Goal: Information Seeking & Learning: Learn about a topic

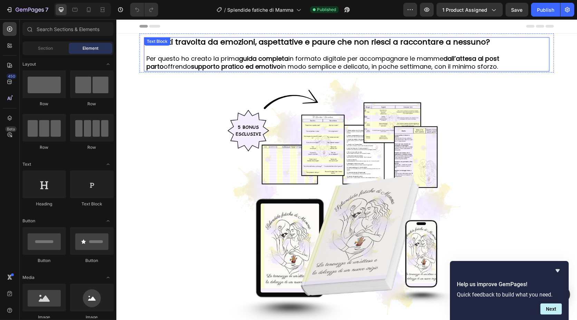
click at [282, 65] on p "Per questo ho creato la prima guida completa in formato digitale per accompagna…" at bounding box center [346, 63] width 401 height 16
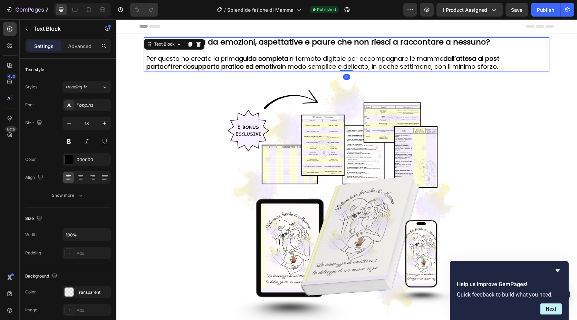
click at [285, 59] on strong "guida completa" at bounding box center [263, 58] width 49 height 9
click at [287, 61] on strong "guida completa" at bounding box center [263, 58] width 49 height 9
click at [271, 61] on strong "guida completa" at bounding box center [263, 58] width 49 height 9
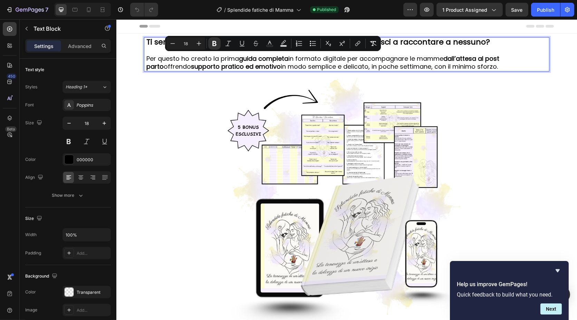
click at [234, 55] on p "Per questo ho creato la prima guida completa in formato digitale per accompagna…" at bounding box center [346, 63] width 401 height 16
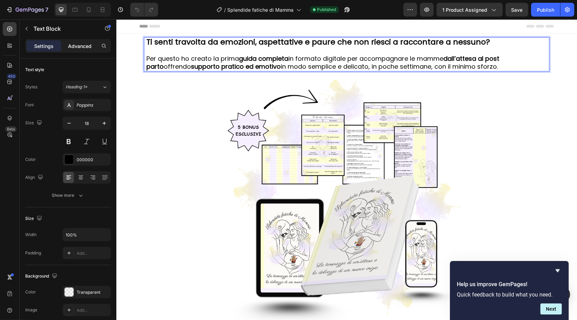
click at [73, 48] on p "Advanced" at bounding box center [79, 45] width 23 height 7
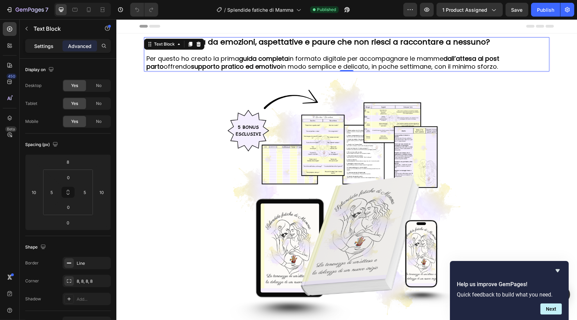
click at [47, 44] on p "Settings" at bounding box center [43, 45] width 19 height 7
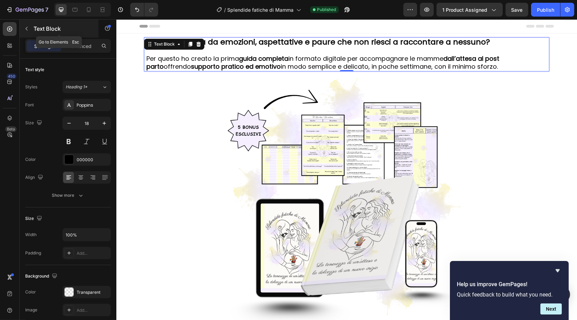
click at [30, 34] on button "button" at bounding box center [26, 28] width 11 height 11
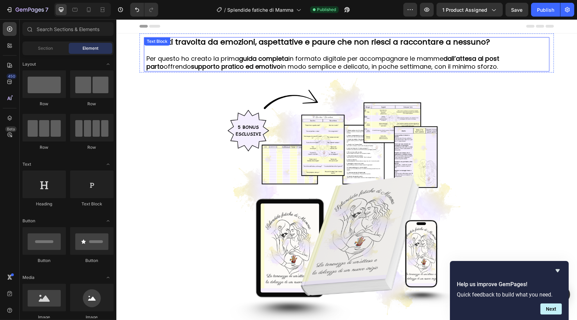
click at [198, 54] on p "Rich Text Editor. Editing area: main" at bounding box center [346, 50] width 401 height 8
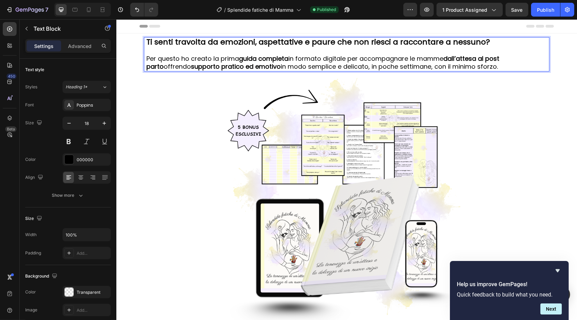
click at [290, 57] on p "Per questo ho creato la prima guida completa in formato digitale per accompagna…" at bounding box center [346, 63] width 401 height 16
click at [287, 59] on strong "guida completa" at bounding box center [263, 58] width 49 height 9
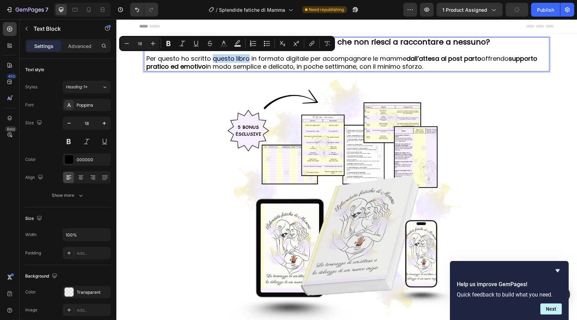
drag, startPoint x: 245, startPoint y: 60, endPoint x: 209, endPoint y: 59, distance: 35.9
click at [209, 59] on p "Per questo ho scritto questo libro in formato digitale per accompagnare le mamm…" at bounding box center [346, 63] width 401 height 16
click at [169, 46] on icon "Editor contextual toolbar" at bounding box center [168, 43] width 4 height 5
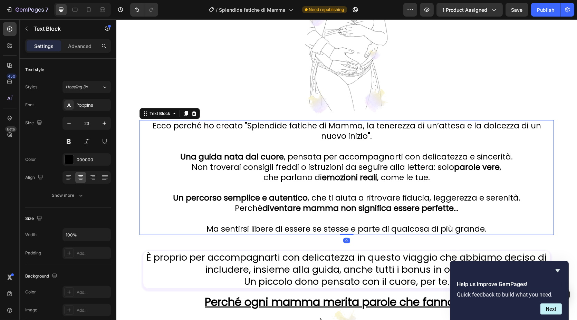
scroll to position [1080, 0]
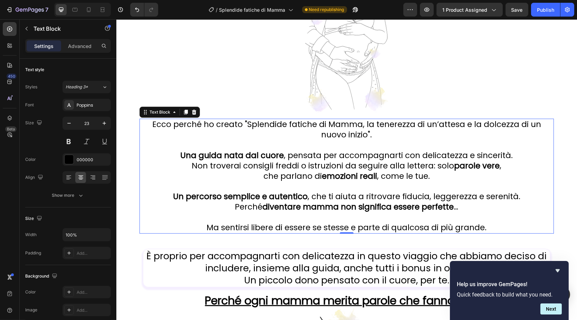
click at [225, 156] on strong "Una guida nata dal cuore" at bounding box center [232, 155] width 104 height 11
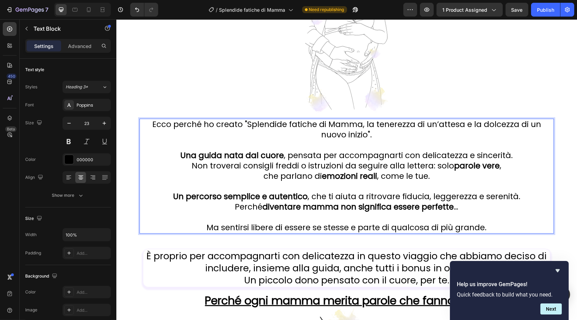
click at [219, 154] on strong "Una guida nata dal cuore" at bounding box center [232, 155] width 104 height 11
click at [235, 155] on strong "Un libro nata dal cuore" at bounding box center [232, 155] width 92 height 11
click at [311, 152] on p "Un libro nato dal cuore , pensata per accompagnarti con delicatezza e sincerità." at bounding box center [347, 156] width 410 height 10
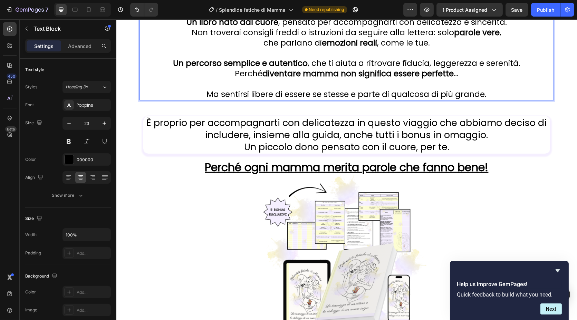
scroll to position [1258, 0]
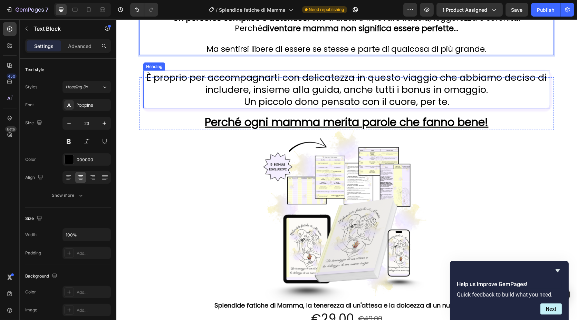
click at [498, 71] on h2 "È proprio per accompagnarti con delicatezza in questo viaggio che abbiamo decis…" at bounding box center [346, 90] width 403 height 38
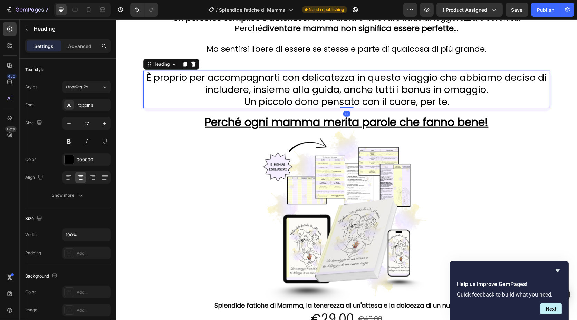
click at [484, 95] on h2 "È proprio per accompagnarti con delicatezza in questo viaggio che abbiamo decis…" at bounding box center [346, 90] width 403 height 38
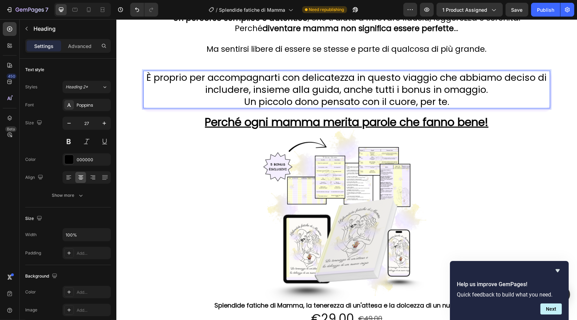
click at [505, 74] on p "È proprio per accompagnarti con delicatezza in questo viaggio che abbiamo decis…" at bounding box center [346, 89] width 402 height 36
click at [334, 87] on p "È proprio per accompagnarti con delicatezza in questo viaggio che ho deciso di …" at bounding box center [346, 89] width 402 height 36
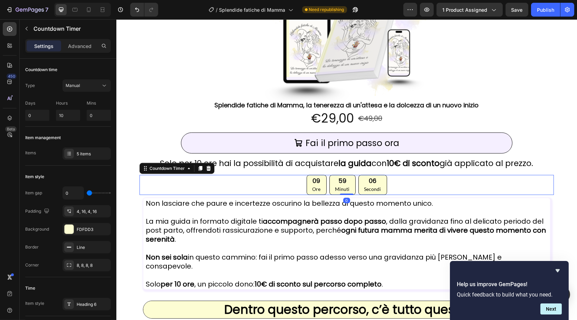
scroll to position [1518, 0]
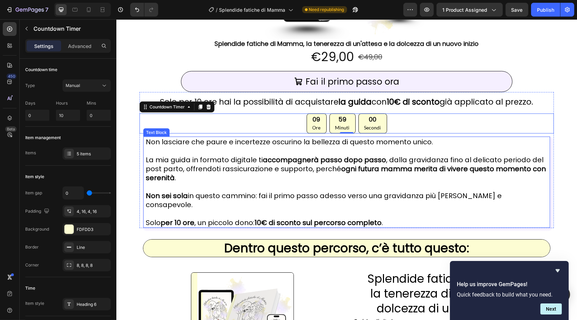
click at [188, 163] on p "La mia guida in formato digitale ti accompagnerà passo dopo passo , dalla gravi…" at bounding box center [346, 168] width 402 height 27
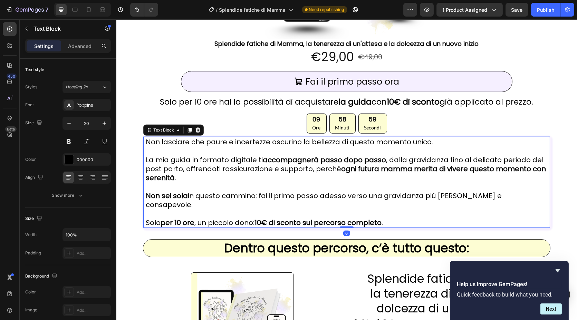
click at [186, 159] on p "La mia guida in formato digitale ti accompagnerà passo dopo passo , dalla gravi…" at bounding box center [346, 168] width 402 height 27
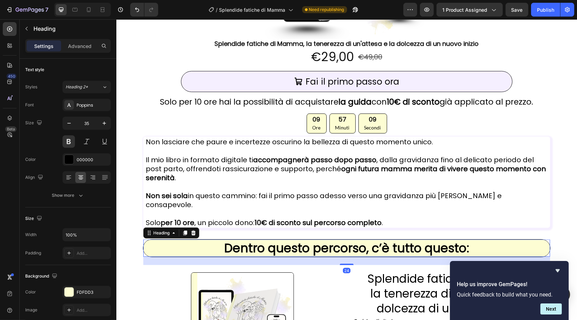
scroll to position [1696, 0]
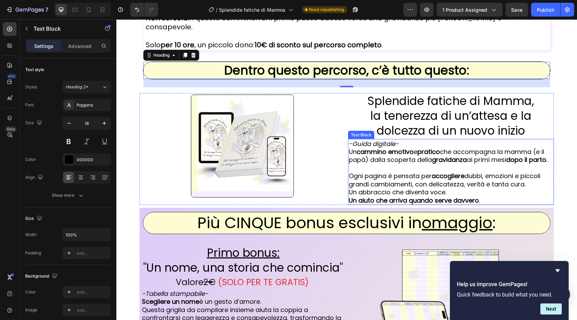
click at [357, 140] on icon "-Guida digitale-" at bounding box center [373, 144] width 50 height 9
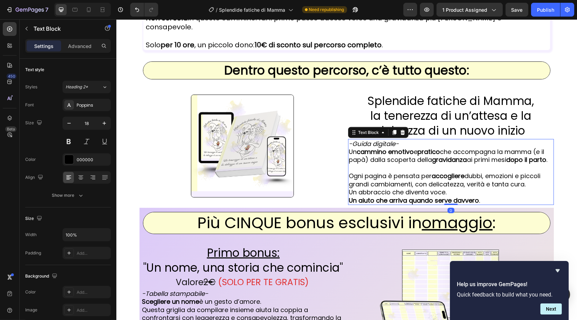
click at [367, 140] on icon "-Guida digitale-" at bounding box center [373, 144] width 50 height 9
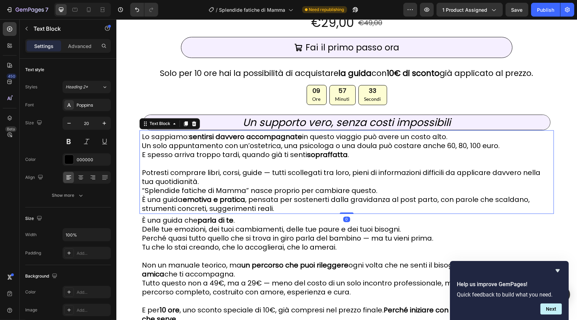
scroll to position [2694, 0]
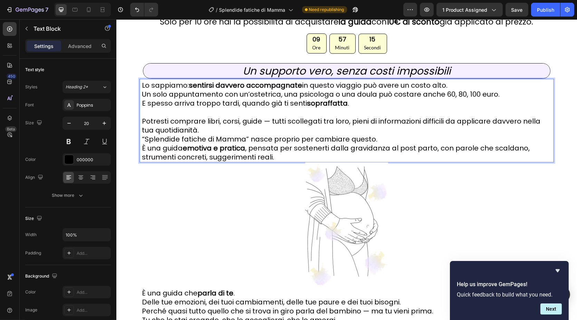
click at [173, 157] on p "È una guida emotiva e pratica , pensata per sostenerti dalla gravidanza al post…" at bounding box center [347, 153] width 410 height 18
click at [198, 153] on strong "emotiva e pratica" at bounding box center [204, 148] width 63 height 10
click at [263, 155] on p "È un libro emotivo e pratico , pensata per sostenerti dalla gravidanza al post …" at bounding box center [347, 153] width 410 height 18
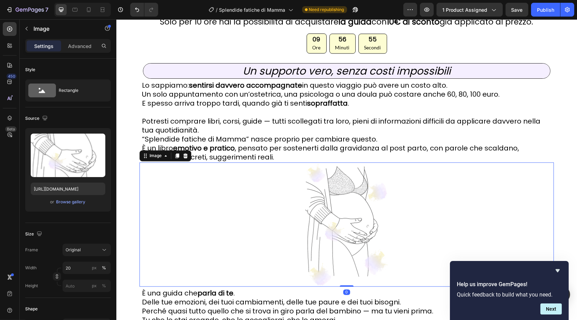
scroll to position [2910, 0]
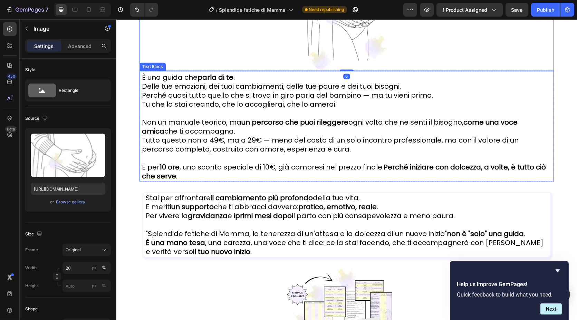
click at [179, 82] on p "È una guida che parla di te ." at bounding box center [347, 77] width 410 height 9
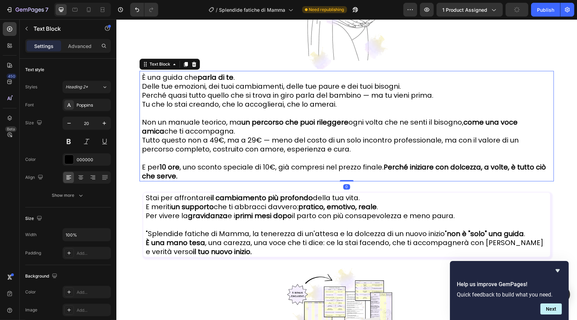
click at [179, 82] on p "È una guida che parla di te ." at bounding box center [347, 77] width 410 height 9
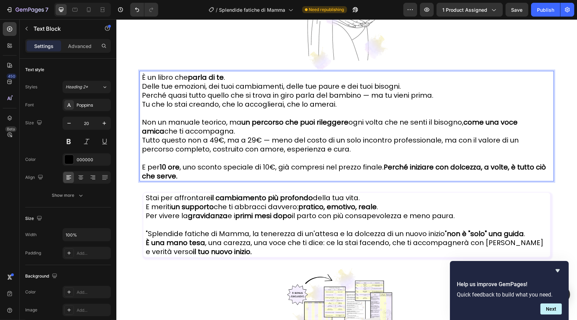
click at [209, 146] on p "Tutto questo non a 49€, ma a 29€ — meno del costo di un solo incontro professio…" at bounding box center [347, 145] width 410 height 18
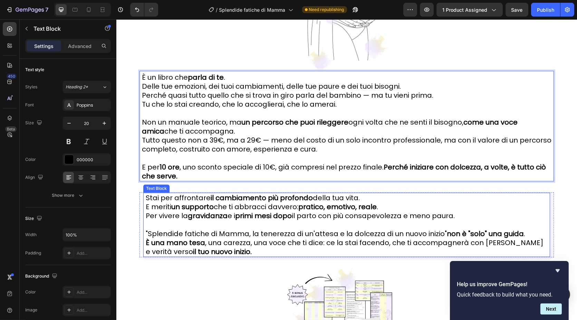
click at [516, 239] on strong "non è "solo" una guida" at bounding box center [485, 234] width 77 height 10
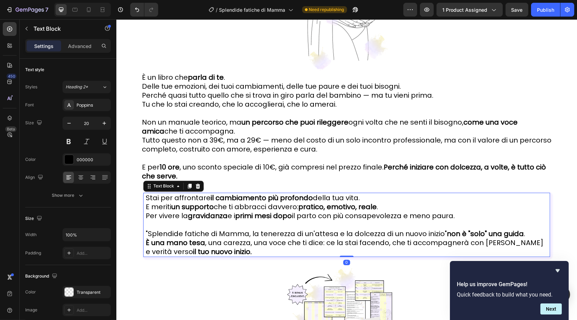
click at [519, 238] on p ""Splendide fatiche di Mamma, la tenerezza di un'attesa e la dolcezza di un nuov…" at bounding box center [346, 233] width 402 height 9
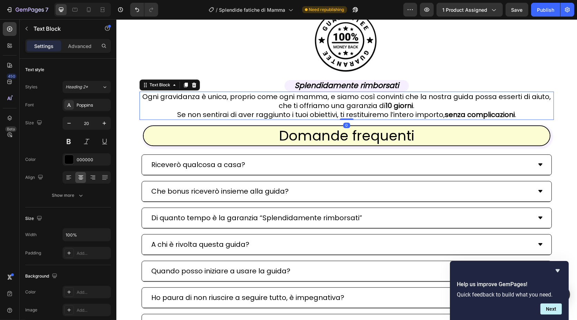
scroll to position [3417, 0]
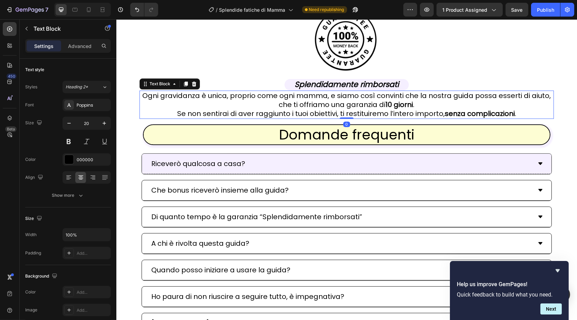
click at [517, 161] on div "Riceverò qualcosa a casa?" at bounding box center [341, 163] width 382 height 15
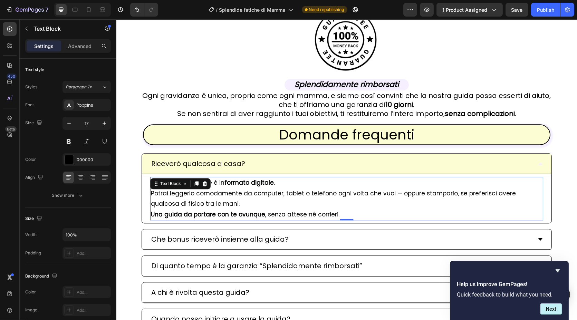
scroll to position [3453, 0]
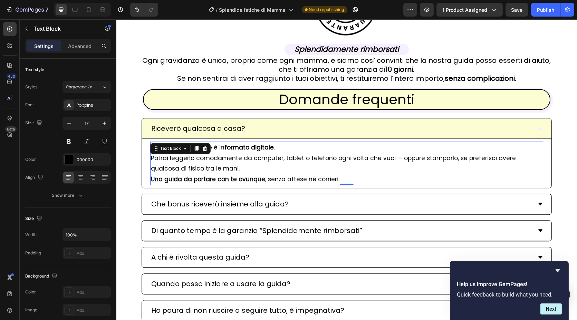
click at [178, 178] on strong "Una guida da portare con te ovunque" at bounding box center [208, 179] width 114 height 8
click at [173, 178] on strong "Una guida da portare con te ovunque" at bounding box center [208, 179] width 114 height 8
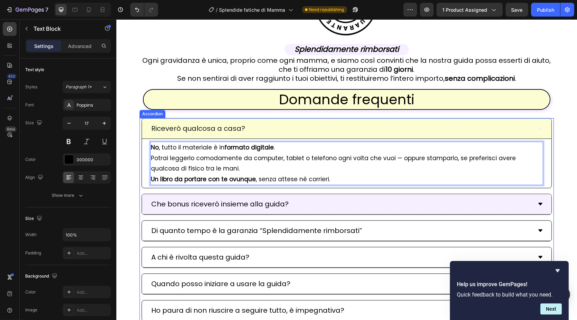
click at [195, 209] on p "Che bonus riceverò insieme alla guida?" at bounding box center [219, 204] width 137 height 12
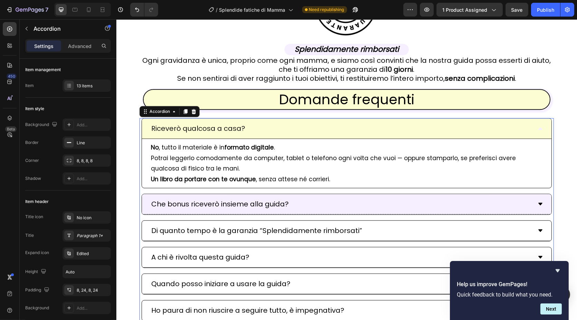
click at [195, 209] on p "Che bonus riceverò insieme alla guida?" at bounding box center [219, 204] width 137 height 12
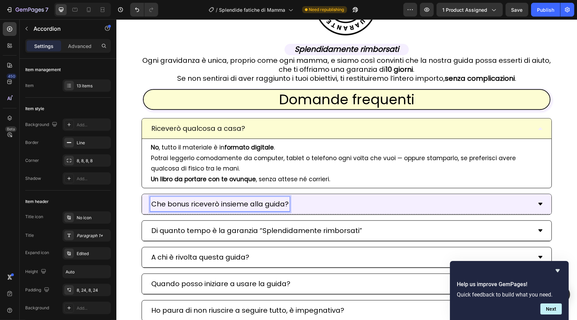
click at [280, 203] on p "Che bonus riceverò insieme alla guida?" at bounding box center [219, 204] width 137 height 12
click at [383, 198] on div "Che bonus riceverò insieme al libro?" at bounding box center [341, 204] width 382 height 15
click at [527, 181] on p "No , tutto il materiale è in formato digitale . Potrai leggerlo comodamente da …" at bounding box center [347, 163] width 392 height 42
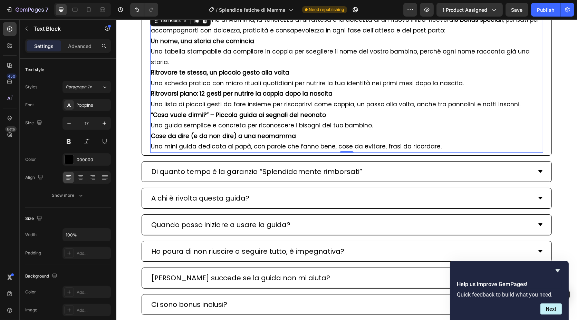
scroll to position [3651, 0]
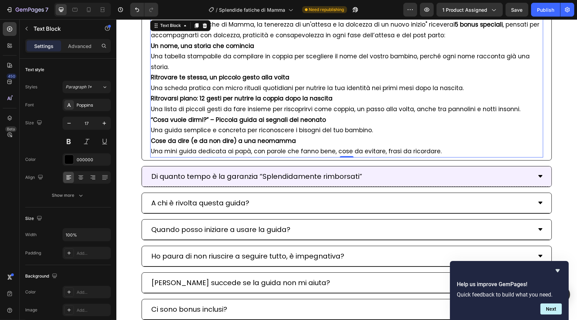
click at [482, 169] on div "Di quanto tempo è la garanzia “Splendidamente rimborsati”" at bounding box center [341, 176] width 382 height 15
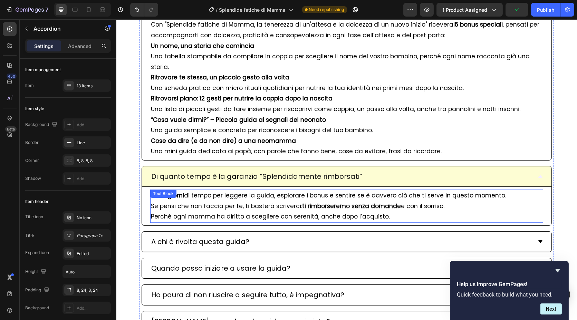
click at [263, 190] on p "Hai 10 giorni di tempo per leggere la guida, esplorare i bonus e sentire se è d…" at bounding box center [347, 206] width 392 height 32
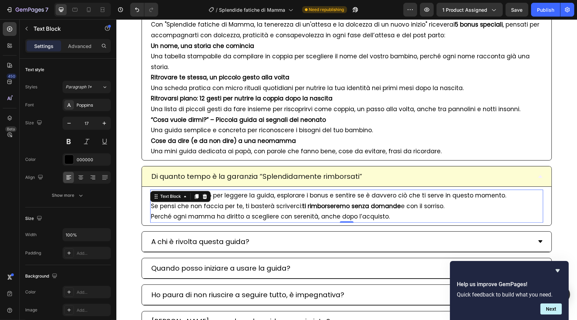
click at [263, 190] on p "Hai 10 giorni di tempo per leggere la guida, esplorare i bonus e sentire se è d…" at bounding box center [347, 206] width 392 height 32
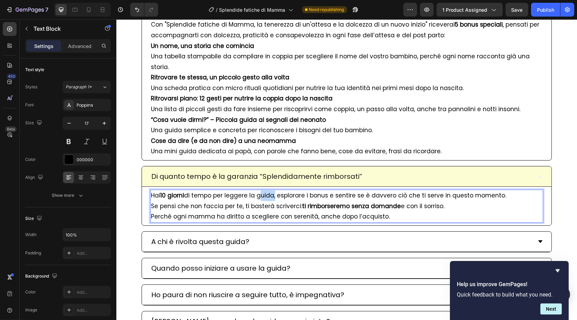
click at [263, 190] on p "Hai 10 giorni di tempo per leggere la guida, esplorare i bonus e sentire se è d…" at bounding box center [347, 206] width 392 height 32
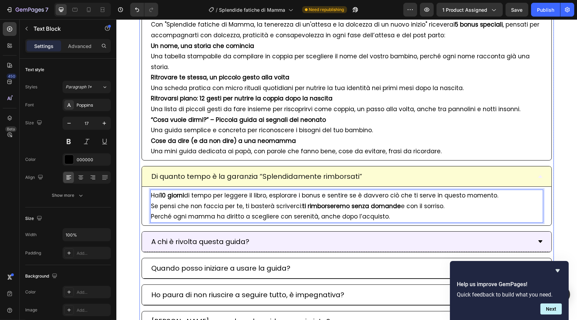
click at [376, 235] on div "A chi è rivolta questa guida?" at bounding box center [341, 242] width 382 height 15
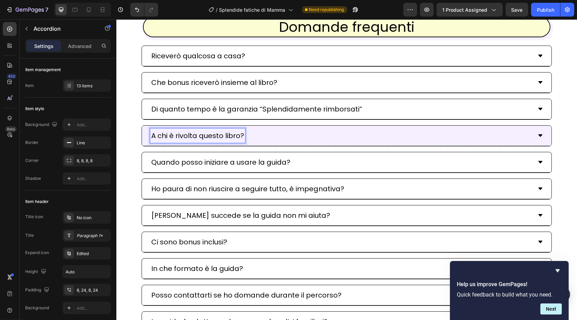
scroll to position [3541, 0]
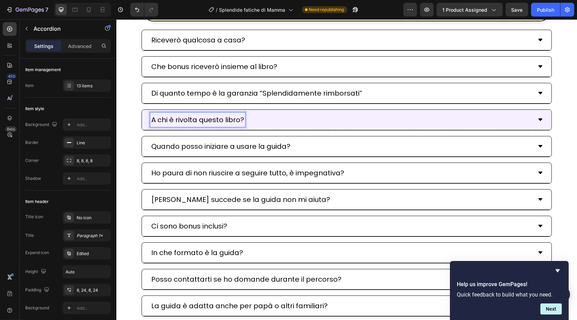
click at [538, 117] on icon at bounding box center [540, 120] width 6 height 6
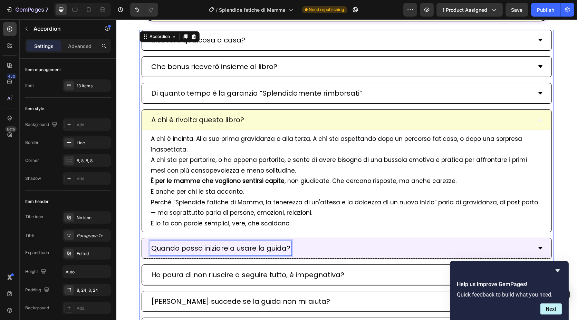
click at [285, 244] on p "Quando posso iniziare a usare la guida?" at bounding box center [220, 248] width 139 height 12
click at [283, 245] on p "Quando posso iniziare a usare la guida?" at bounding box center [220, 248] width 139 height 12
click at [538, 247] on icon at bounding box center [540, 248] width 4 height 2
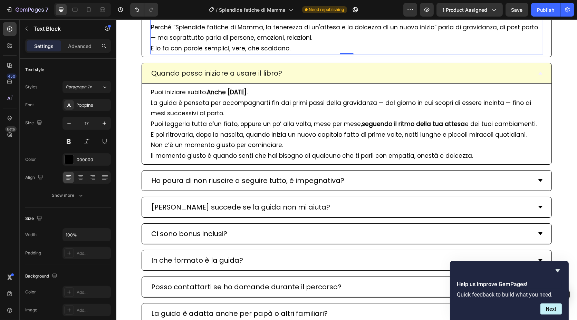
scroll to position [3715, 0]
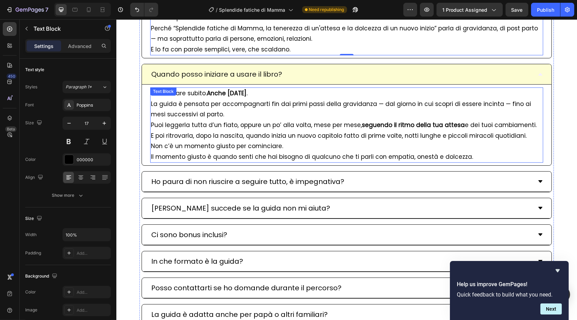
click at [163, 100] on p "Puoi iniziare subito. Anche [DATE] . La guida è pensata per accompagnarti fin d…" at bounding box center [347, 104] width 392 height 32
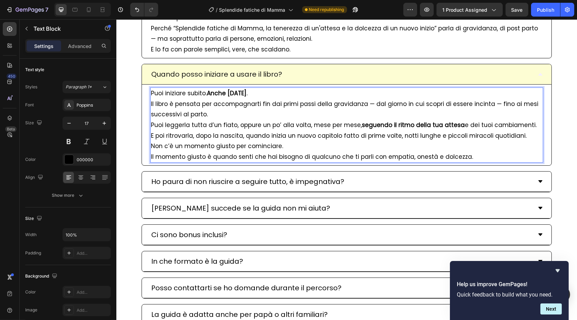
click at [195, 103] on p "Puoi iniziare subito. Anche [DATE] . Il libro è pensata per accompagnarti fin d…" at bounding box center [347, 104] width 392 height 32
click at [183, 123] on p "Puoi leggerla tutta d’un fiato, oppure un po’ alla volta, mese per mese, seguen…" at bounding box center [347, 130] width 392 height 21
click at [188, 131] on p "Puoi leggerlo tutta d’un fiato, oppure un po’ alla volta, mese per mese, seguen…" at bounding box center [347, 130] width 392 height 21
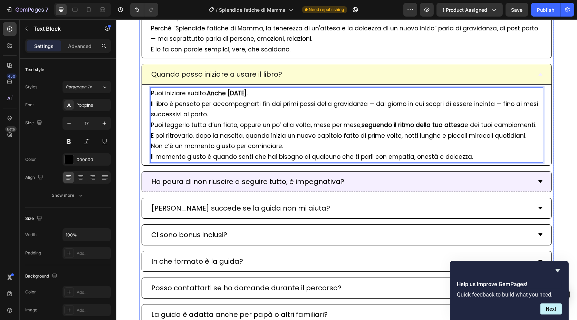
click at [331, 183] on p "Ho paura di non riuscire a seguire tutto, è impegnativa?" at bounding box center [247, 181] width 193 height 12
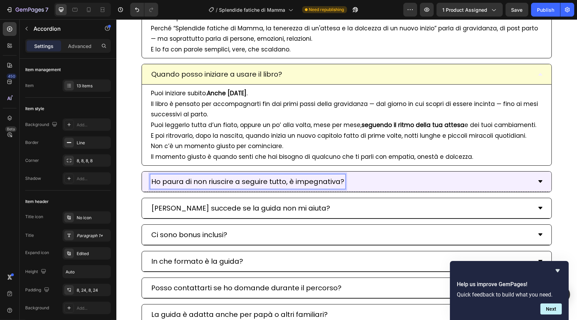
click at [335, 181] on p "Ho paura di non riuscire a seguire tutto, è impegnativa?" at bounding box center [247, 181] width 193 height 12
click at [538, 180] on icon at bounding box center [540, 181] width 4 height 2
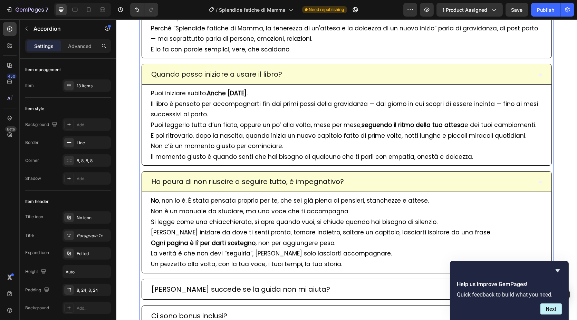
click at [538, 181] on icon at bounding box center [540, 182] width 4 height 2
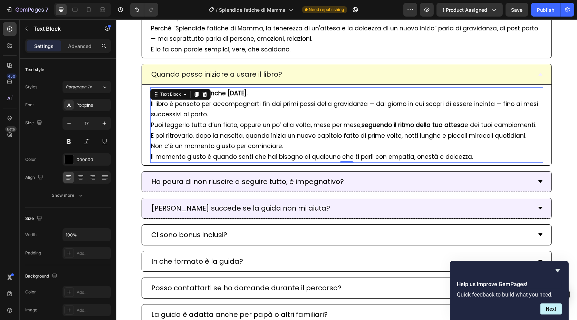
scroll to position [3811, 0]
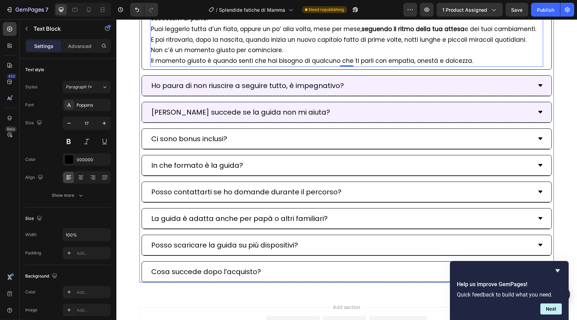
click at [232, 112] on p "[PERSON_NAME] succede se la guida non mi aiuta?" at bounding box center [240, 112] width 179 height 12
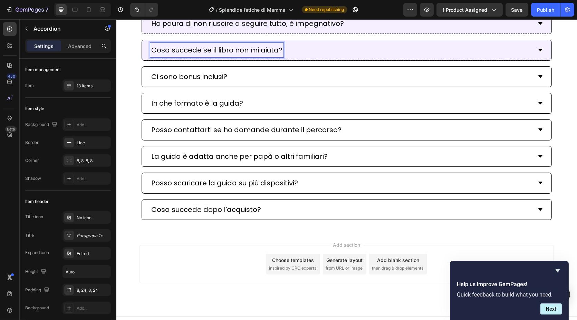
scroll to position [3628, 0]
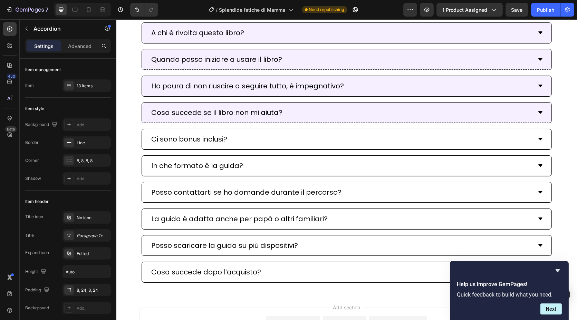
click at [539, 110] on icon at bounding box center [540, 113] width 6 height 6
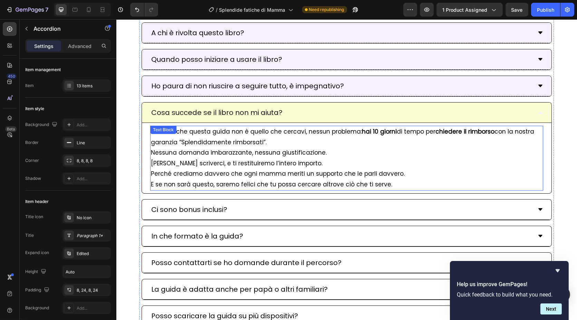
click at [217, 129] on p "Se senti che questa guida non è quello che cercavi, nessun problema: hai 10 gio…" at bounding box center [347, 142] width 392 height 32
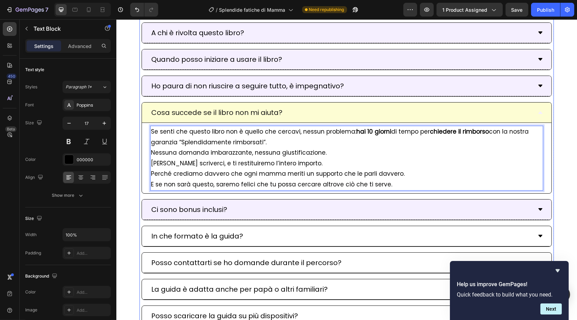
click at [537, 207] on icon at bounding box center [540, 210] width 6 height 6
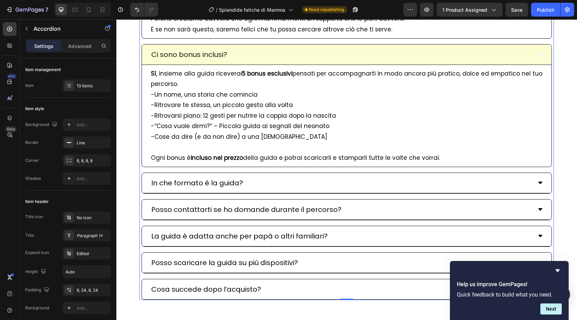
scroll to position [3802, 0]
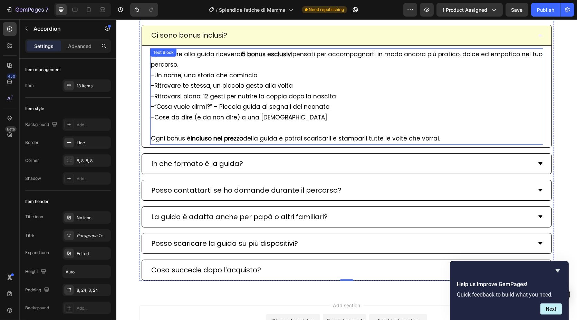
click at [205, 51] on p "Sì , insieme alla guida riceverai 5 bonus esclusivi pensati per accompagnarti i…" at bounding box center [347, 59] width 392 height 21
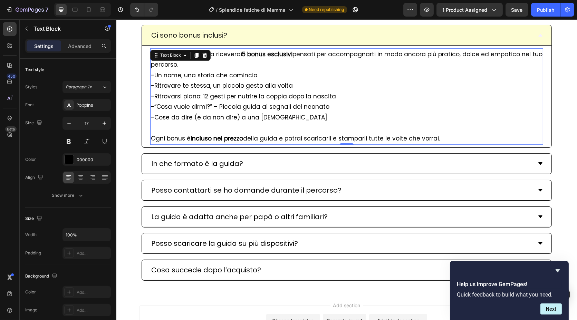
click at [209, 51] on p "Sì , insieme alla guida riceverai 5 bonus esclusivi pensati per accompagnarti i…" at bounding box center [347, 59] width 392 height 21
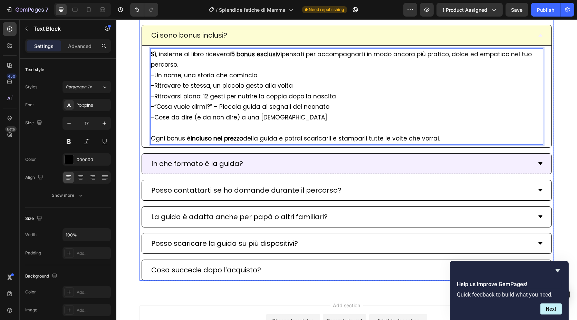
click at [275, 157] on div "In che formato è la guida?" at bounding box center [341, 163] width 382 height 15
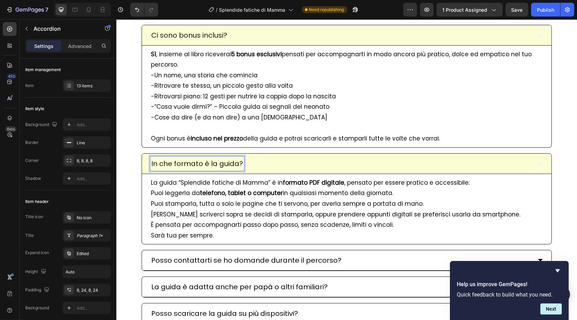
click at [233, 160] on p "In che formato è la guida?" at bounding box center [197, 163] width 92 height 12
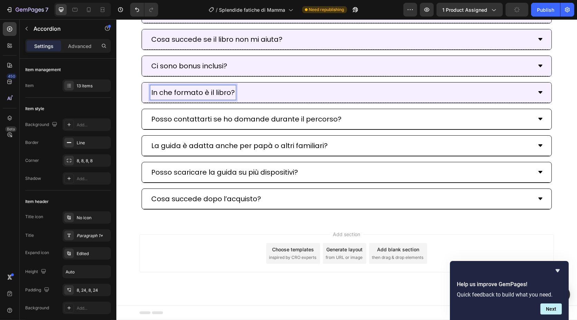
scroll to position [3664, 0]
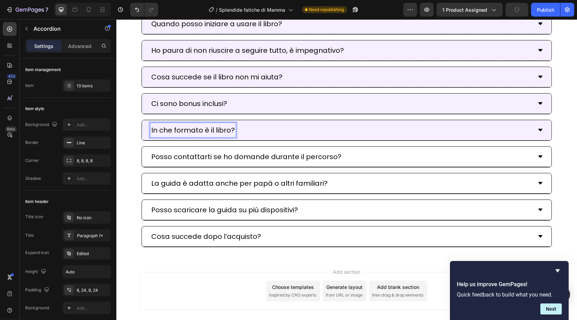
click at [538, 133] on icon at bounding box center [540, 130] width 6 height 6
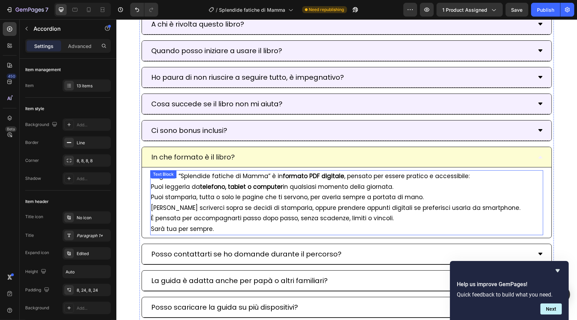
click at [165, 171] on div "Text Block" at bounding box center [162, 174] width 23 height 6
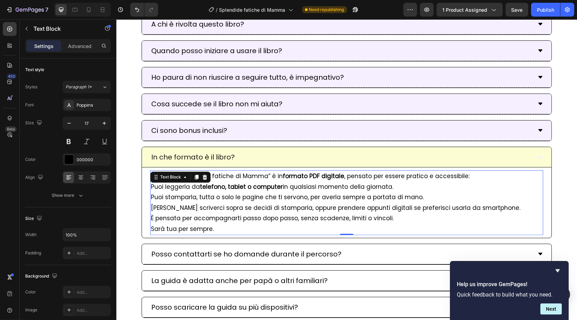
click at [168, 192] on p "Puoi stamparla, tutta o solo le pagine che ti servono, per averla sempre a port…" at bounding box center [347, 197] width 392 height 11
click at [161, 171] on p "La guida “Splendide fatiche di Mamma” è in formato PDF digitale , pensato per e…" at bounding box center [347, 176] width 392 height 11
click at [185, 182] on p "Puoi leggerla da telefono, tablet o computer in qualsiasi momento della giornat…" at bounding box center [347, 187] width 392 height 11
click at [192, 194] on p "Puoi stamparla, tutta o solo le pagine che ti servono, per averla sempre a port…" at bounding box center [347, 197] width 392 height 11
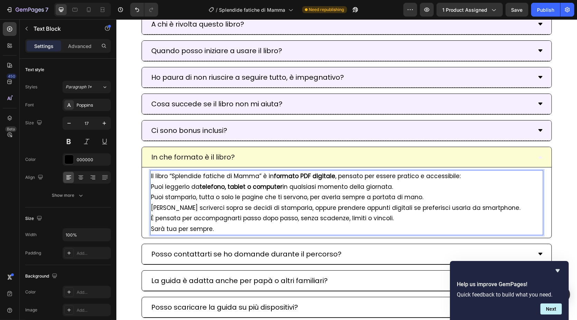
click at [208, 192] on p "Puoi stamparlo, tutta o solo le pagine che ti servono, per averla sempre a port…" at bounding box center [347, 197] width 392 height 11
click at [332, 195] on p "Puoi stamparlo, tutto o solo le pagine che ti servono, per averla sempre a port…" at bounding box center [347, 197] width 392 height 11
click at [272, 203] on p "[PERSON_NAME] scriverci sopra se decidi di stamparla, oppure prendere appunti d…" at bounding box center [347, 208] width 392 height 11
click at [426, 204] on p "[PERSON_NAME] scriverci sopra se decidi di stamparlo, oppure prendere appunti d…" at bounding box center [347, 208] width 392 height 11
click at [176, 214] on p "È pensata per accompagnarti passo dopo passo, senza scadenze, limiti o vincoli." at bounding box center [347, 218] width 392 height 11
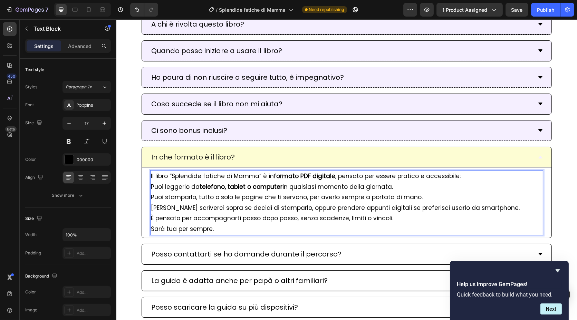
click at [172, 224] on p "Sarà tua per sempre." at bounding box center [347, 229] width 392 height 11
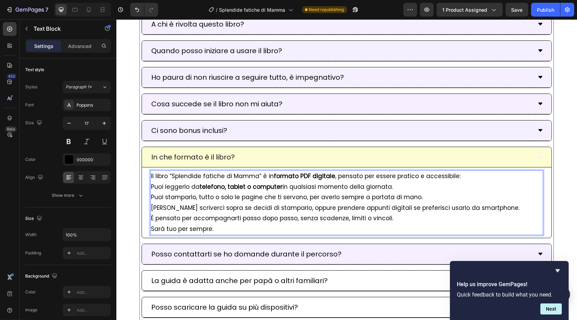
click at [537, 251] on icon at bounding box center [540, 254] width 6 height 6
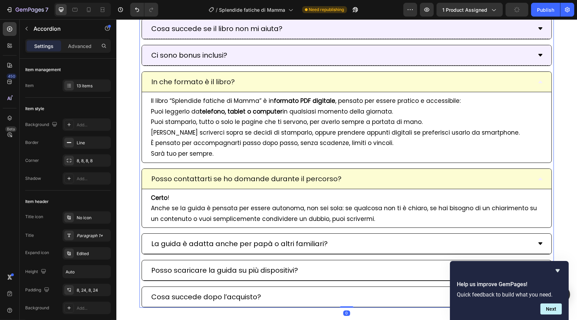
scroll to position [3803, 0]
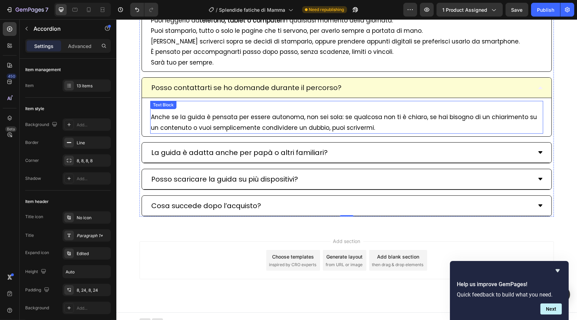
click at [192, 113] on p "Anche se la guida è pensata per essere autonoma, non sei sola: se qualcosa non …" at bounding box center [347, 122] width 392 height 21
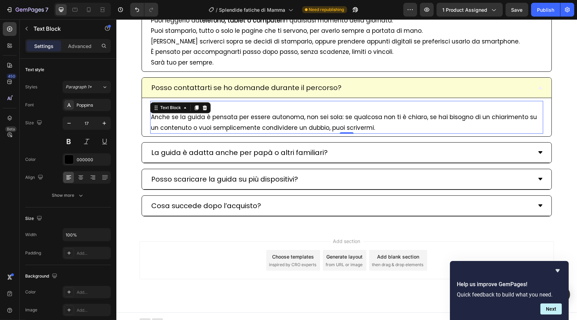
click at [192, 113] on p "Anche se la guida è pensata per essere autonoma, non sei sola: se qualcosa non …" at bounding box center [347, 122] width 392 height 21
click at [223, 112] on p "Anche se il libro è pensata per essere autonoma, non sei sola: se qualcosa non …" at bounding box center [347, 122] width 392 height 21
click at [288, 115] on p "Anche se il libro è pensato per essere autonoma, non sei sola: se qualcosa non …" at bounding box center [347, 122] width 392 height 21
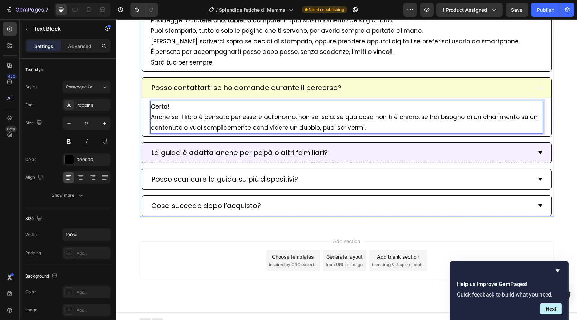
click at [168, 149] on p "La guida è adatta anche per papà o altri familiari?" at bounding box center [239, 152] width 176 height 12
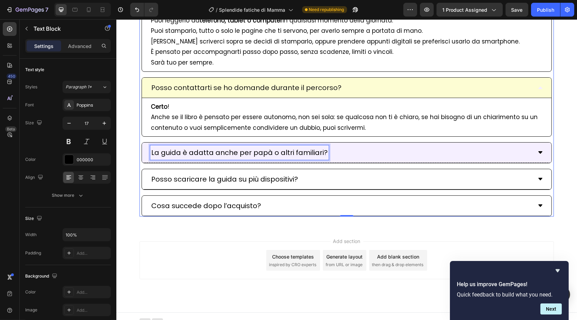
click at [168, 149] on p "La guida è adatta anche per papà o altri familiari?" at bounding box center [239, 152] width 176 height 12
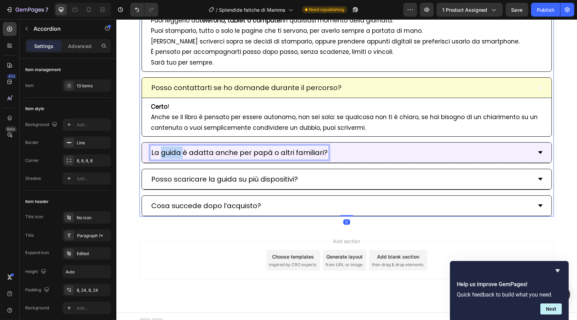
click at [168, 149] on p "La guida è adatta anche per papà o altri familiari?" at bounding box center [239, 152] width 176 height 12
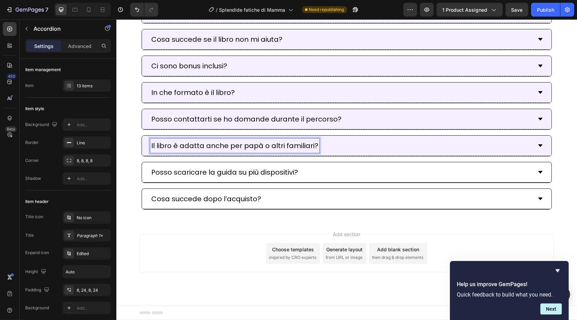
scroll to position [3694, 0]
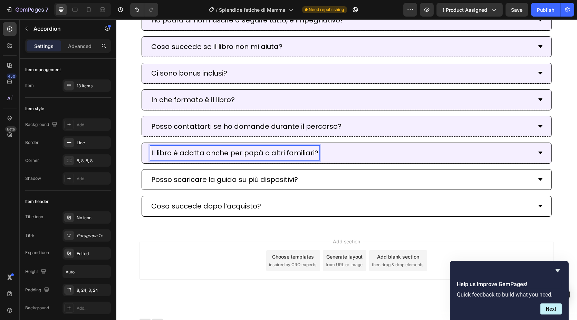
click at [200, 149] on p "Il libro è adatta anche per papà o altri familiari?" at bounding box center [234, 153] width 167 height 12
click at [538, 152] on icon at bounding box center [540, 153] width 4 height 2
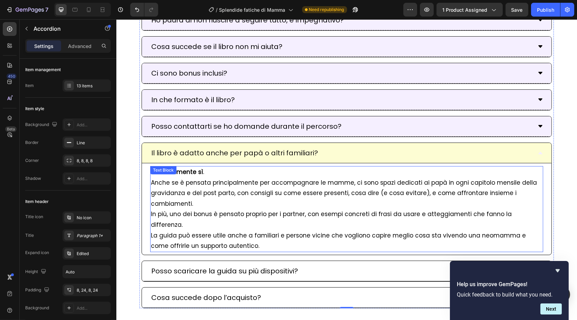
click at [167, 218] on p "In più, uno dei bonus è pensato proprio per i partner, con esempi concreti di f…" at bounding box center [347, 230] width 392 height 42
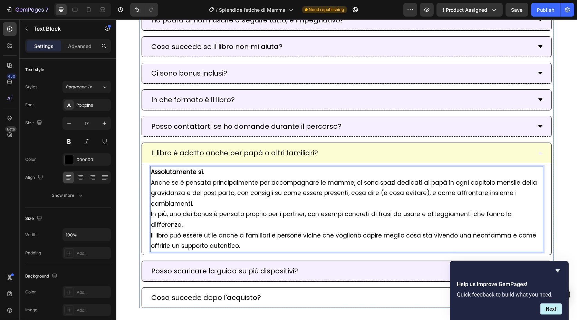
click at [219, 265] on p "Posso scaricare la guida su più dispositivi?" at bounding box center [224, 271] width 147 height 12
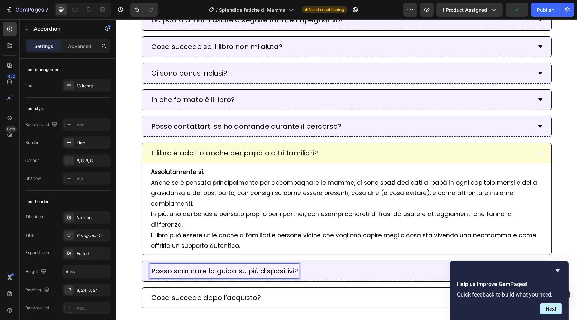
click at [219, 265] on p "Posso scaricare la guida su più dispositivi?" at bounding box center [224, 271] width 147 height 12
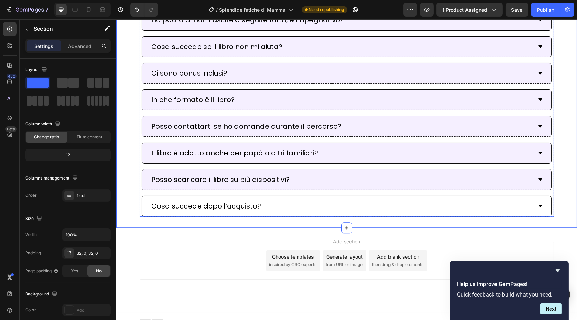
click at [540, 173] on div "Posso scaricare il libro su più dispositivi?" at bounding box center [347, 180] width 410 height 20
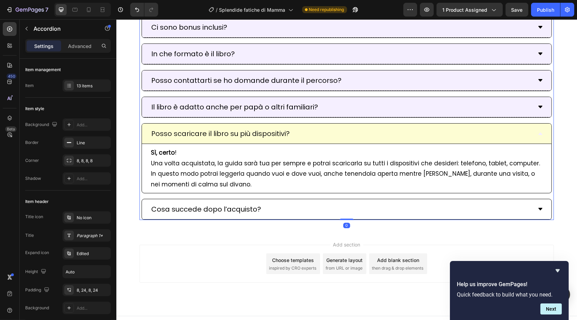
scroll to position [3743, 0]
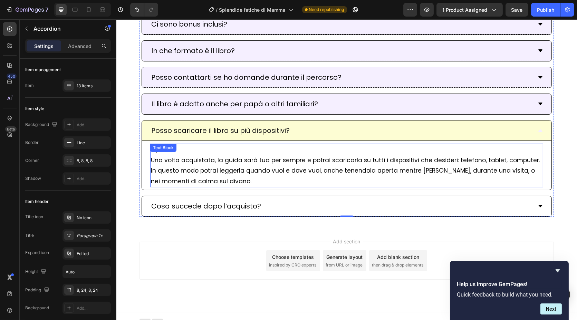
click at [208, 155] on p "Una volta acquistata, la guida sarà tua per sempre e potrai scaricarla su tutti…" at bounding box center [347, 171] width 392 height 32
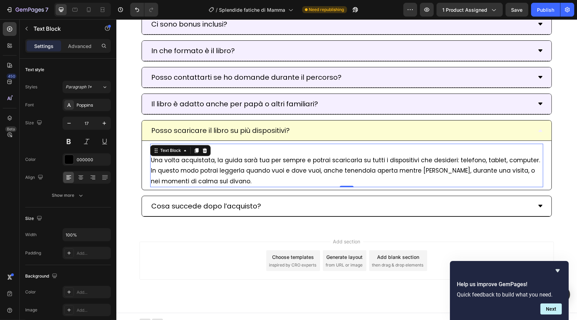
click at [208, 155] on p "Una volta acquistata, la guida sarà tua per sempre e potrai scaricarla su tutti…" at bounding box center [347, 171] width 392 height 32
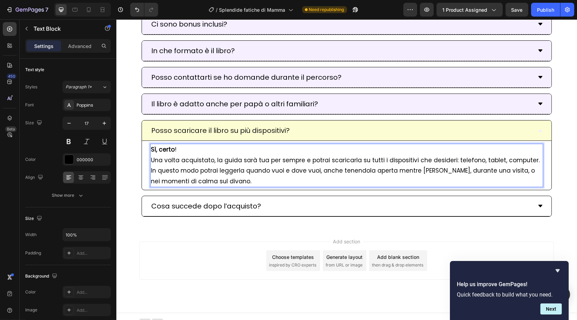
click at [227, 155] on p "Una volta acquistato, la guida sarà tua per sempre e potrai scaricarla su tutti…" at bounding box center [347, 171] width 392 height 32
click at [255, 155] on p "Una volta acquistato, il libro sarà tua per sempre e potrai scaricarla su tutti…" at bounding box center [347, 171] width 392 height 32
click at [344, 155] on p "Una volta acquistato, il libro sarà tuo per sempre e potrai scaricarla su tutti…" at bounding box center [347, 171] width 392 height 32
click at [237, 164] on p "Una volta acquistato, il libro sarà tuo per sempre e potrai scaricarlo su tutti…" at bounding box center [347, 171] width 392 height 32
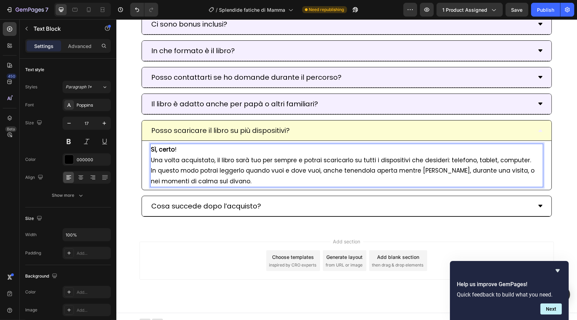
click at [366, 165] on p "Una volta acquistato, il libro sarà tuo per sempre e potrai scaricarlo su tutti…" at bounding box center [347, 171] width 392 height 32
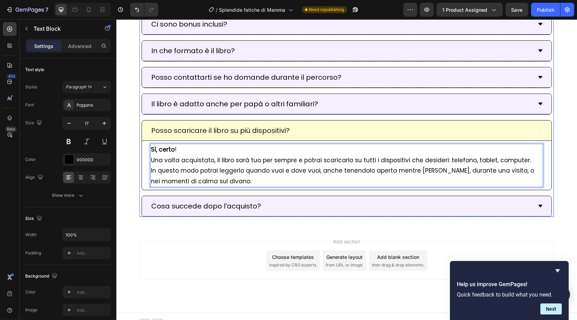
click at [357, 199] on div "Cosa succede dopo l’acquisto?" at bounding box center [341, 206] width 382 height 15
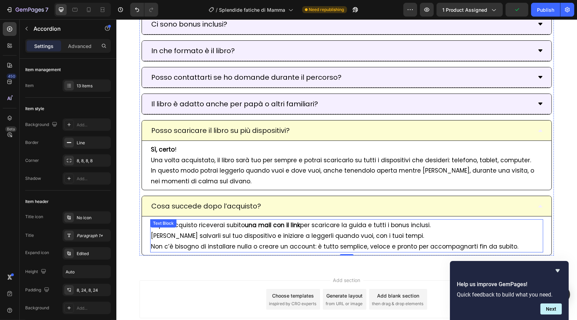
click at [350, 220] on p "Dopo l'acquisto riceverai subito una mail con il link per scaricare la guida e …" at bounding box center [347, 236] width 392 height 32
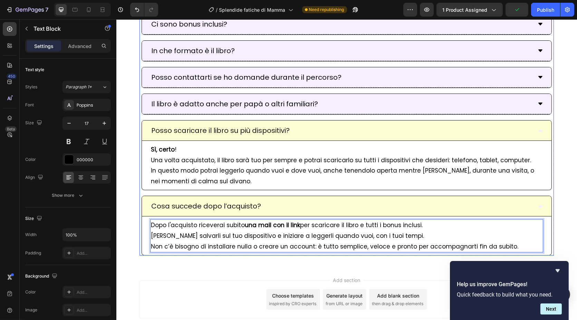
click at [397, 199] on div "Cosa succede dopo l’acquisto?" at bounding box center [341, 206] width 382 height 15
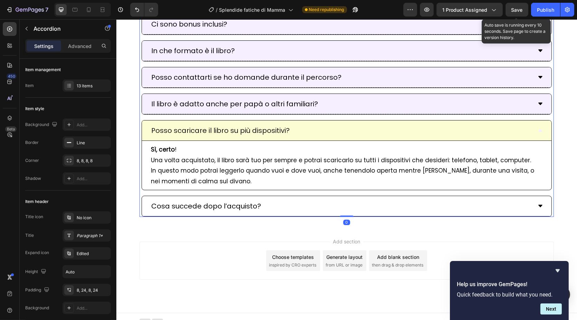
click at [520, 8] on span "Save" at bounding box center [517, 10] width 11 height 6
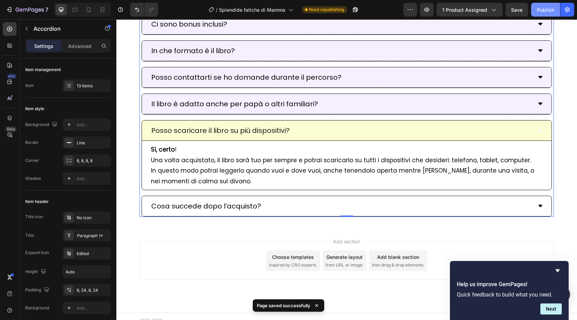
click at [547, 10] on div "Publish" at bounding box center [545, 9] width 17 height 7
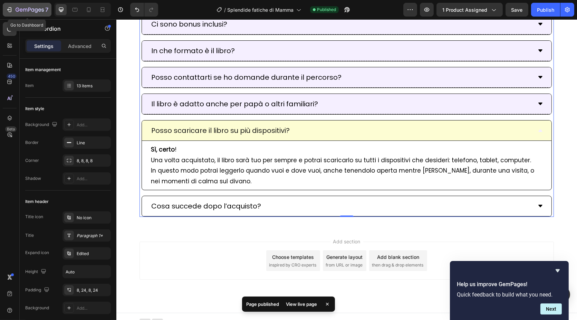
click at [16, 12] on icon "button" at bounding box center [30, 10] width 28 height 6
